Goal: Find specific page/section: Find specific page/section

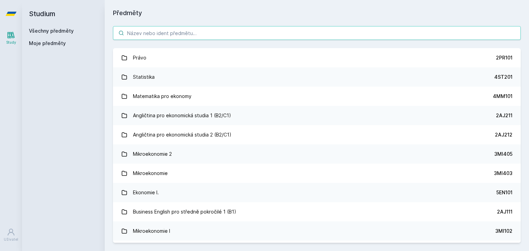
click at [153, 32] on input "search" at bounding box center [317, 33] width 408 height 14
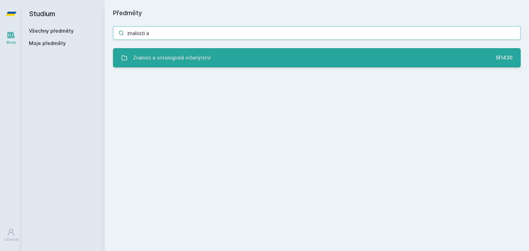
type input "znalosti a"
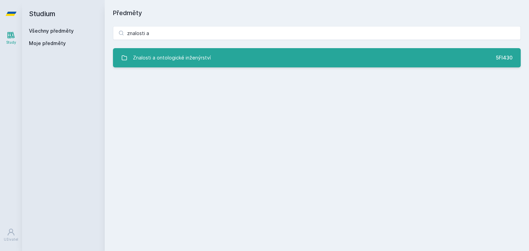
click at [180, 52] on div "Znalosti a ontologické inženýrství" at bounding box center [172, 58] width 78 height 14
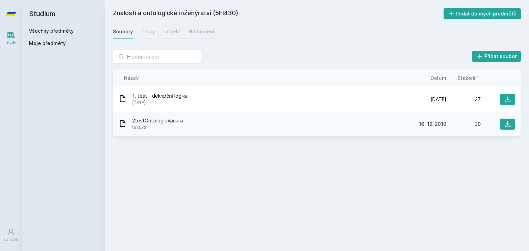
drag, startPoint x: 217, startPoint y: 13, endPoint x: 237, endPoint y: 15, distance: 20.5
click at [237, 15] on h2 "Znalosti a ontologické inženýrství (5FI430)" at bounding box center [278, 13] width 331 height 11
copy h2 "5FI430"
click at [195, 12] on h2 "Znalosti a ontologické inženýrství (5FI430)" at bounding box center [278, 13] width 331 height 11
click at [170, 32] on div "Učitelé" at bounding box center [171, 31] width 17 height 7
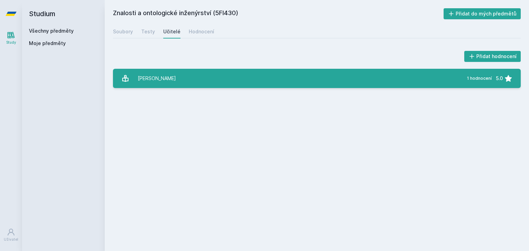
click at [183, 72] on link "[PERSON_NAME] 1 hodnocení 5.0" at bounding box center [317, 78] width 408 height 19
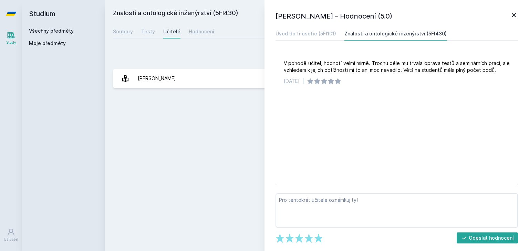
click at [512, 17] on icon at bounding box center [514, 15] width 8 height 8
